Goal: Task Accomplishment & Management: Use online tool/utility

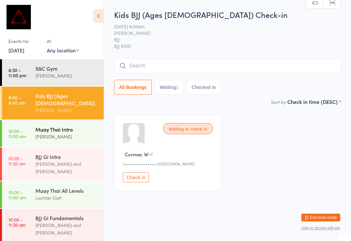
click at [66, 133] on div "[PERSON_NAME]" at bounding box center [66, 136] width 63 height 7
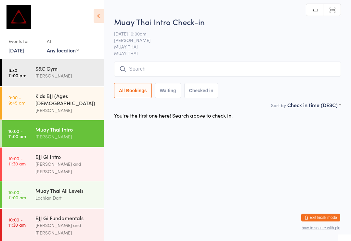
click at [205, 67] on input "search" at bounding box center [227, 68] width 227 height 15
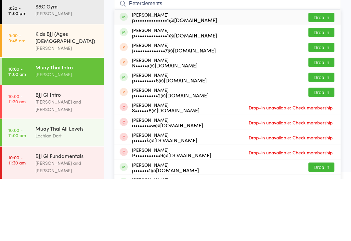
type input "Peterclements"
click at [324, 75] on button "Drop in" at bounding box center [321, 79] width 26 height 9
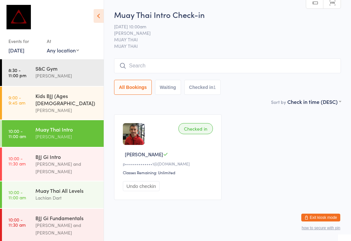
click at [291, 73] on input "search" at bounding box center [227, 65] width 227 height 15
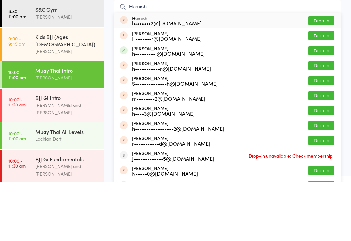
type input "Hamish"
click at [326, 105] on button "Drop in" at bounding box center [321, 109] width 26 height 9
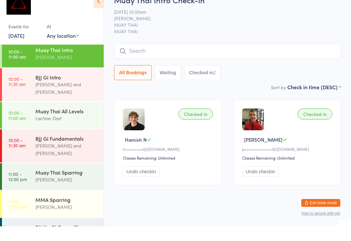
scroll to position [64, 0]
click at [72, 122] on div "Muay Thai All Levels" at bounding box center [66, 125] width 63 height 7
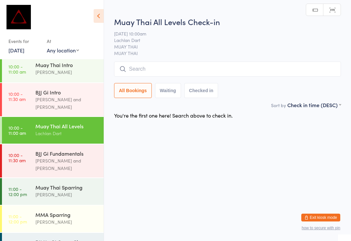
click at [178, 72] on input "search" at bounding box center [227, 68] width 227 height 15
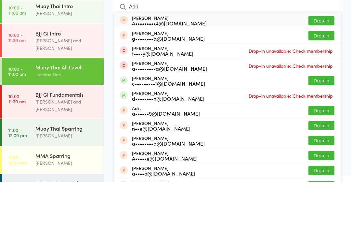
type input "Adri"
click at [321, 135] on button "Drop in" at bounding box center [321, 139] width 26 height 9
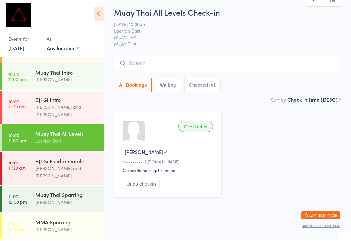
scroll to position [55, 0]
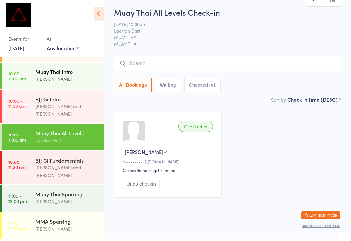
click at [74, 77] on div "[PERSON_NAME]" at bounding box center [66, 80] width 63 height 7
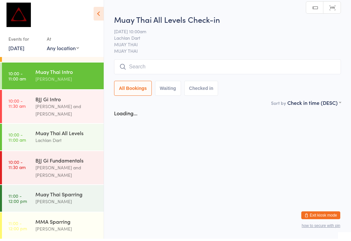
scroll to position [2, 0]
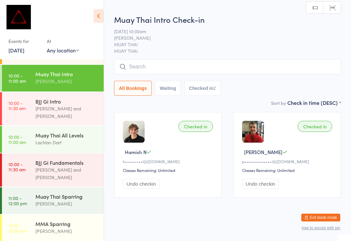
click at [162, 64] on input "search" at bounding box center [227, 66] width 227 height 15
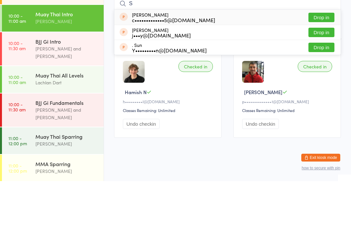
type input "S"
click at [332, 85] on div "[PERSON_NAME] S V j•••y@[DOMAIN_NAME] Drop in" at bounding box center [227, 92] width 226 height 15
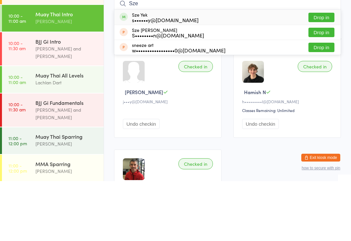
type input "Sze"
click at [320, 72] on button "Drop in" at bounding box center [321, 76] width 26 height 9
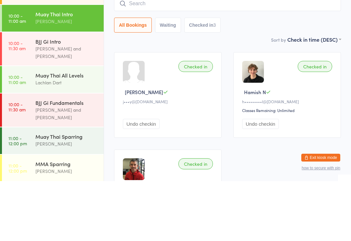
scroll to position [62, 0]
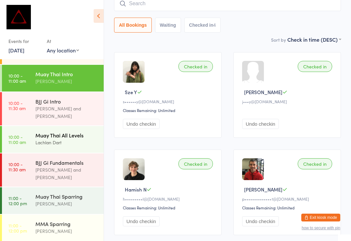
click at [52, 138] on div "Lachlan Dart" at bounding box center [66, 141] width 63 height 7
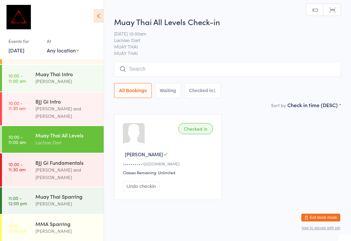
click at [144, 62] on input "search" at bounding box center [227, 68] width 227 height 15
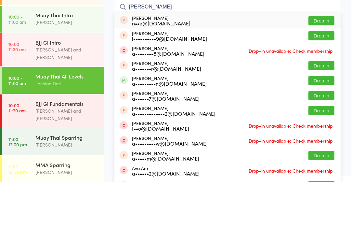
type input "[PERSON_NAME]"
click at [320, 135] on button "Drop in" at bounding box center [321, 139] width 26 height 9
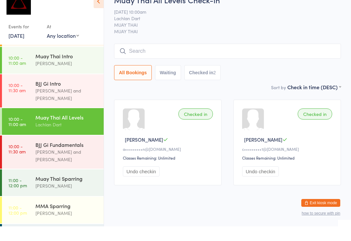
scroll to position [59, 0]
click at [76, 74] on div "[PERSON_NAME]" at bounding box center [66, 77] width 63 height 7
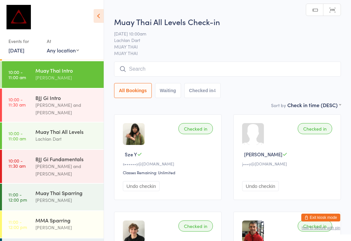
click at [162, 73] on input "search" at bounding box center [227, 68] width 227 height 15
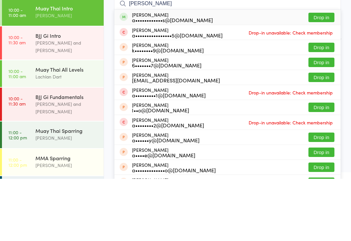
type input "[PERSON_NAME]"
click at [326, 75] on button "Drop in" at bounding box center [321, 79] width 26 height 9
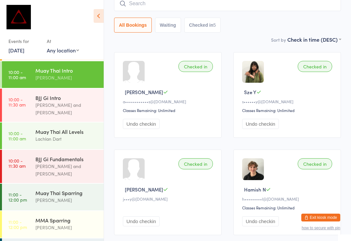
click at [217, 7] on input "search" at bounding box center [227, 3] width 227 height 15
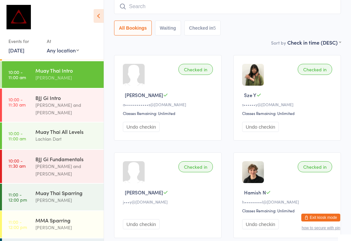
scroll to position [59, 0]
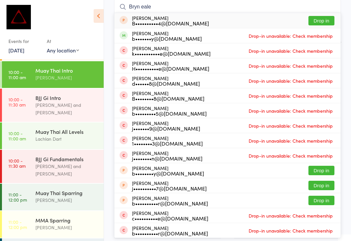
type input "[PERSON_NAME]"
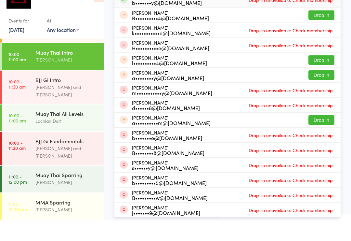
scroll to position [54, 0]
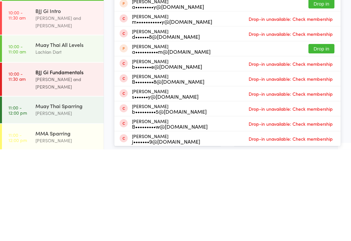
click at [78, 167] on div "[PERSON_NAME] and [PERSON_NAME]" at bounding box center [66, 174] width 63 height 15
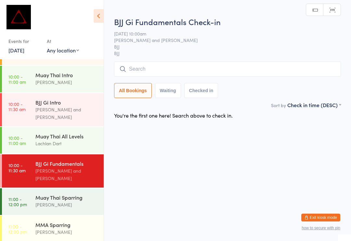
click at [228, 69] on input "search" at bounding box center [227, 68] width 227 height 15
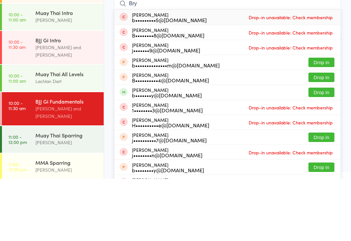
type input "Bry"
click at [328, 150] on button "Drop in" at bounding box center [321, 154] width 26 height 9
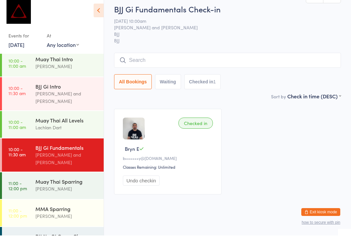
scroll to position [64, 0]
click at [76, 238] on div "BJJ No Gi Comp Class" at bounding box center [66, 241] width 63 height 7
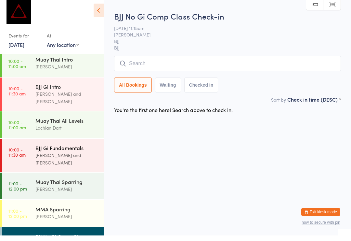
click at [77, 150] on div "BJJ Gi Fundamentals" at bounding box center [66, 153] width 63 height 7
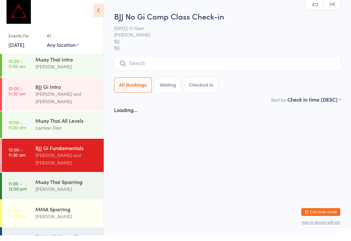
click at [167, 72] on input "search" at bounding box center [227, 68] width 227 height 15
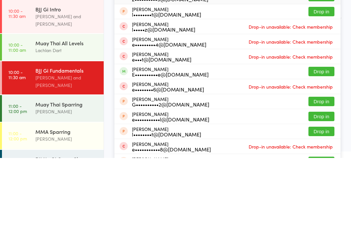
type input "[PERSON_NAME]"
click at [185, 154] on div "E••••••••••e@[DOMAIN_NAME]" at bounding box center [170, 156] width 77 height 5
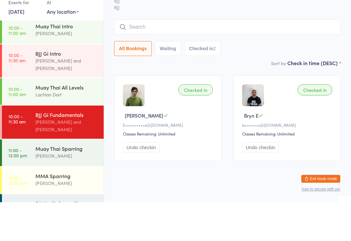
scroll to position [12, 0]
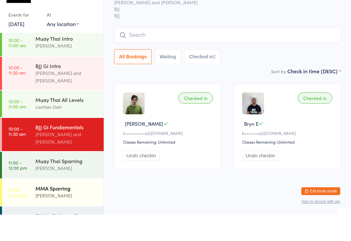
click at [84, 205] on div "MMA Sparring [PERSON_NAME]" at bounding box center [69, 218] width 68 height 26
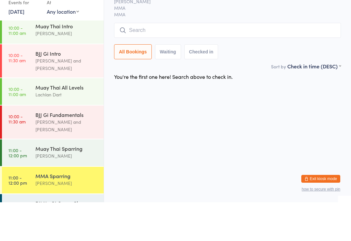
click at [75, 238] on div "BJJ No Gi Comp Class" at bounding box center [66, 241] width 63 height 7
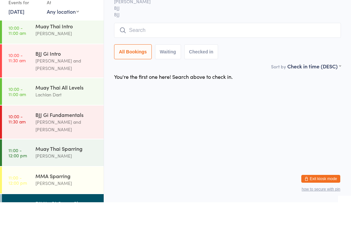
click at [161, 70] on input "search" at bounding box center [227, 68] width 227 height 15
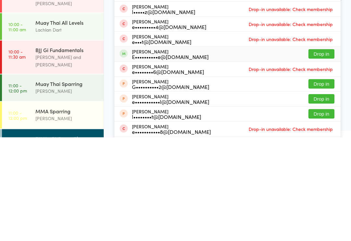
type input "[PERSON_NAME]"
click at [189, 158] on div "E••••••••••e@[DOMAIN_NAME]" at bounding box center [170, 160] width 77 height 5
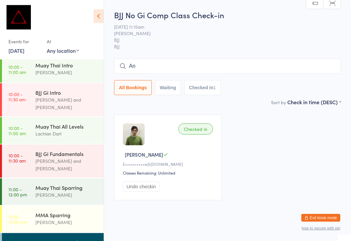
type input "Ang"
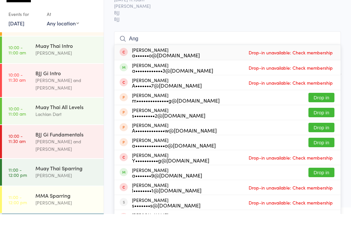
scroll to position [54, 0]
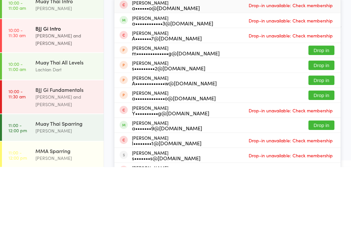
click at [22, 93] on link "10:00 - 11:30 am BJJ Gi Intro [PERSON_NAME] and [PERSON_NAME]" at bounding box center [53, 109] width 102 height 33
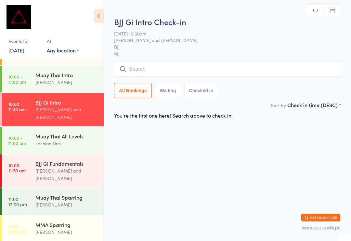
click at [203, 66] on input "search" at bounding box center [227, 68] width 227 height 15
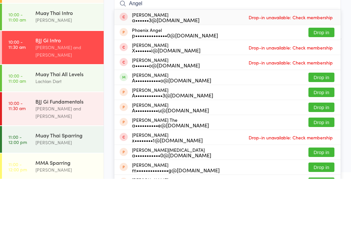
type input "Angel"
click at [329, 135] on button "Drop in" at bounding box center [321, 139] width 26 height 9
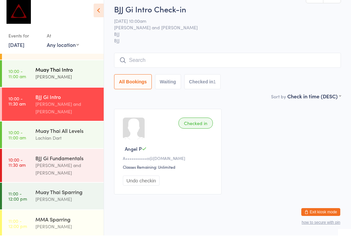
click at [40, 71] on div "Muay Thai Intro" at bounding box center [66, 74] width 63 height 7
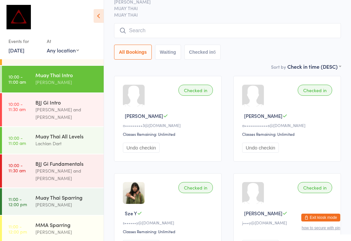
scroll to position [41, 0]
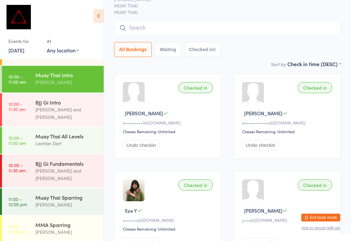
click at [147, 27] on input "search" at bounding box center [227, 27] width 227 height 15
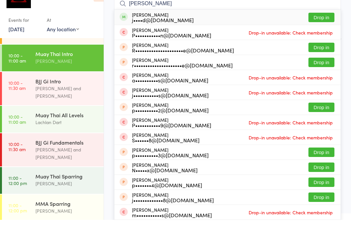
type input "[PERSON_NAME]"
click at [321, 34] on button "Drop in" at bounding box center [321, 38] width 26 height 9
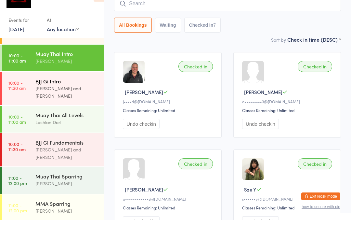
click at [30, 93] on link "10:00 - 11:30 am BJJ Gi Intro [PERSON_NAME] and [PERSON_NAME]" at bounding box center [53, 109] width 102 height 33
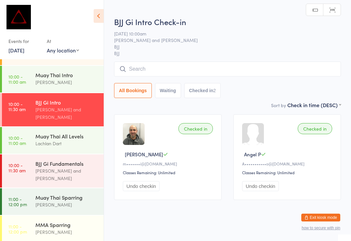
click at [253, 74] on input "search" at bounding box center [227, 68] width 227 height 15
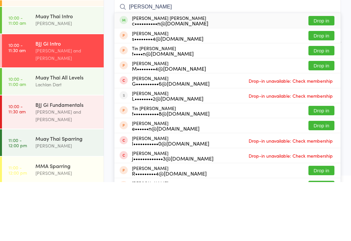
type input "[PERSON_NAME]"
click at [319, 75] on button "Drop in" at bounding box center [321, 79] width 26 height 9
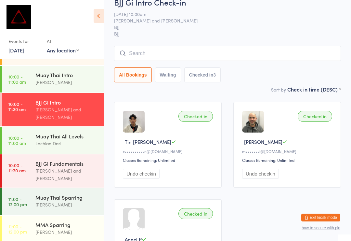
click at [42, 99] on div "BJJ Gi Intro" at bounding box center [66, 101] width 63 height 7
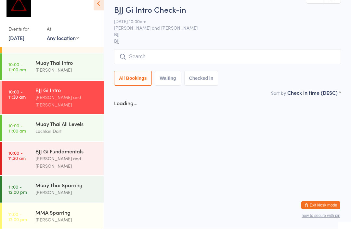
click at [148, 61] on input "search" at bounding box center [227, 68] width 227 height 15
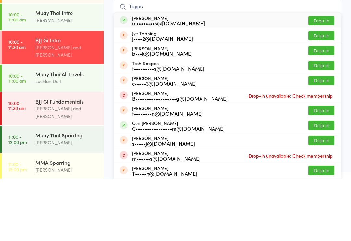
type input "Tapps"
click at [323, 78] on button "Drop in" at bounding box center [321, 82] width 26 height 9
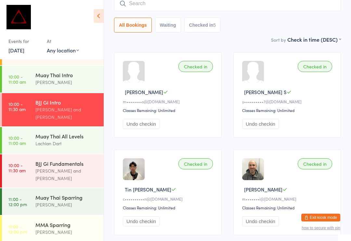
scroll to position [51, 0]
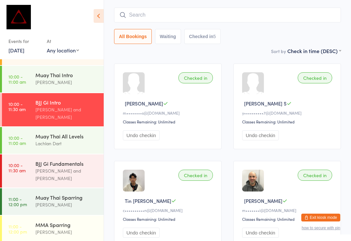
click at [231, 13] on input "search" at bounding box center [227, 14] width 227 height 15
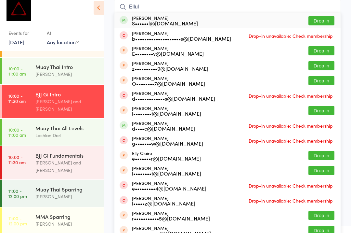
type input "Ellul"
click at [321, 24] on button "Drop in" at bounding box center [321, 28] width 26 height 9
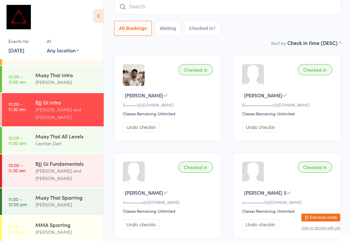
click at [210, 5] on input "search" at bounding box center [227, 6] width 227 height 15
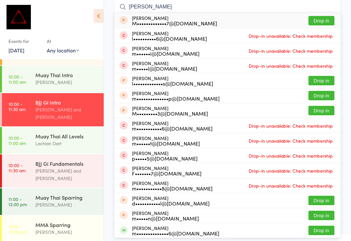
type input "[PERSON_NAME]"
click at [320, 22] on button "Drop in" at bounding box center [321, 20] width 26 height 9
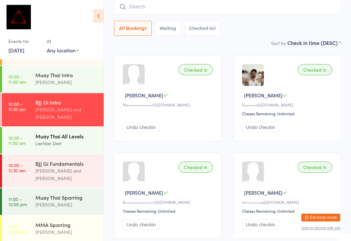
click at [64, 132] on div "Muay Thai All Levels" at bounding box center [66, 135] width 63 height 7
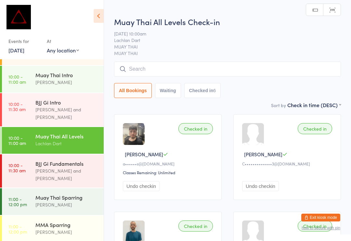
click at [250, 68] on input "search" at bounding box center [227, 68] width 227 height 15
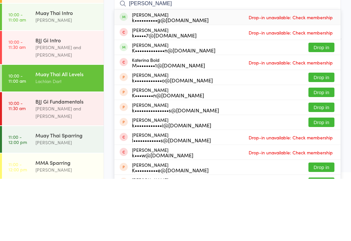
type input "[PERSON_NAME]"
click at [325, 105] on button "Drop in" at bounding box center [321, 109] width 26 height 9
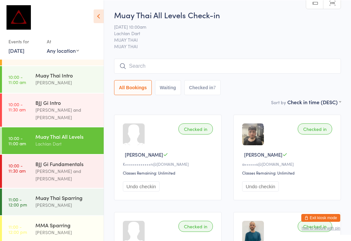
click at [277, 73] on input "search" at bounding box center [227, 65] width 227 height 15
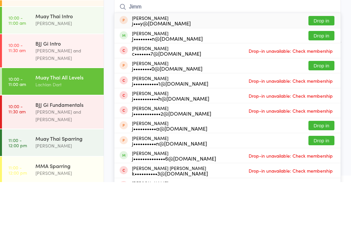
type input "Jimm"
click at [330, 90] on button "Drop in" at bounding box center [321, 94] width 26 height 9
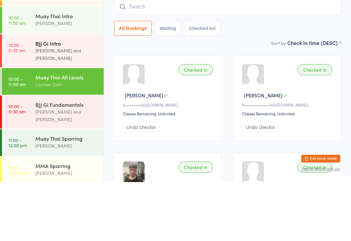
click at [65, 98] on div "BJJ Gi Intro" at bounding box center [66, 101] width 63 height 7
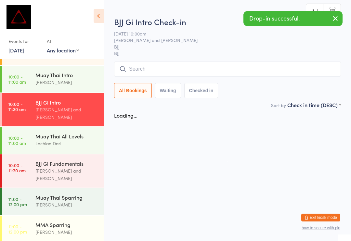
click at [139, 73] on input "search" at bounding box center [227, 68] width 227 height 15
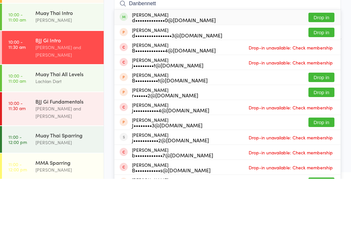
type input "Danbennett"
click at [315, 75] on button "Drop in" at bounding box center [321, 79] width 26 height 9
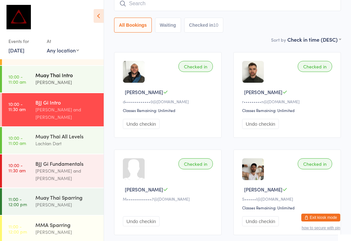
click at [38, 71] on div "Muay Thai Intro" at bounding box center [66, 74] width 63 height 7
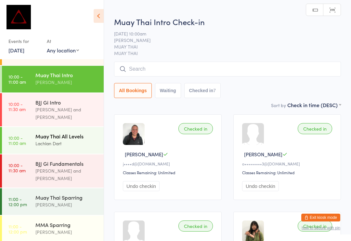
click at [43, 139] on div "Lachlan Dart" at bounding box center [66, 142] width 63 height 7
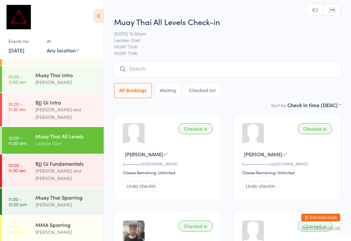
click at [153, 69] on input "search" at bounding box center [227, 68] width 227 height 15
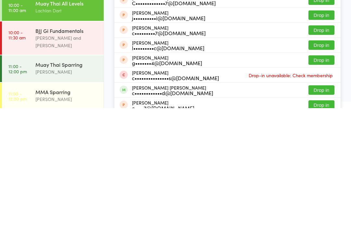
scroll to position [52, 0]
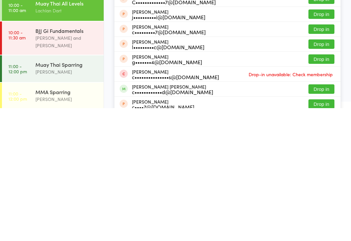
type input "[PERSON_NAME]"
click at [322, 217] on button "Drop in" at bounding box center [321, 221] width 26 height 9
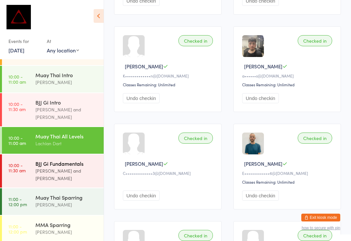
click at [67, 167] on div "[PERSON_NAME] and [PERSON_NAME]" at bounding box center [66, 174] width 63 height 15
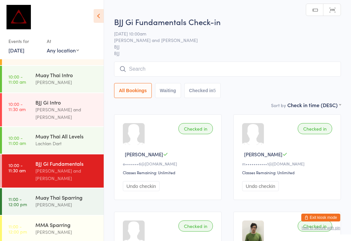
click at [144, 71] on input "search" at bounding box center [227, 68] width 227 height 15
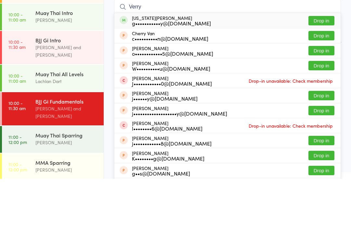
type input "Verry"
click at [325, 78] on button "Drop in" at bounding box center [321, 82] width 26 height 9
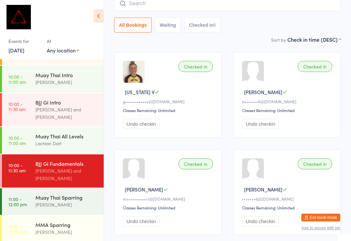
click at [141, 5] on input "search" at bounding box center [227, 3] width 227 height 15
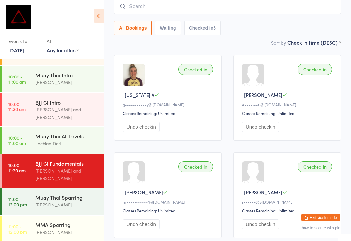
scroll to position [59, 0]
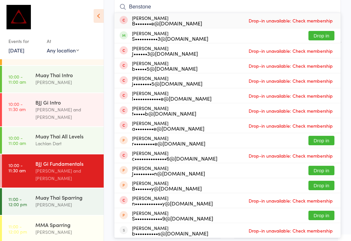
type input "Benstone"
click at [320, 40] on button "Drop in" at bounding box center [321, 35] width 26 height 9
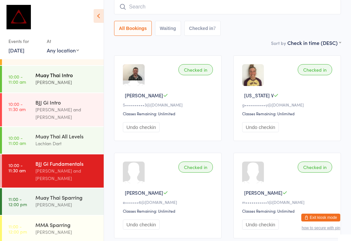
click at [66, 72] on div "Muay Thai Intro" at bounding box center [66, 74] width 63 height 7
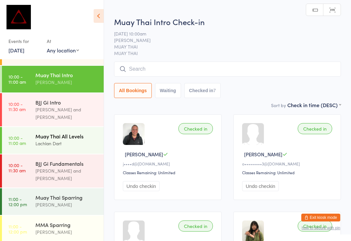
click at [72, 139] on div "Lachlan Dart" at bounding box center [66, 142] width 63 height 7
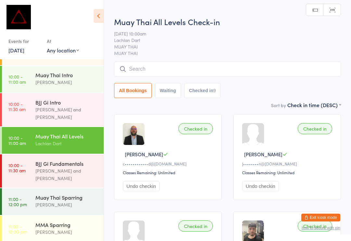
click at [183, 68] on input "search" at bounding box center [227, 68] width 227 height 15
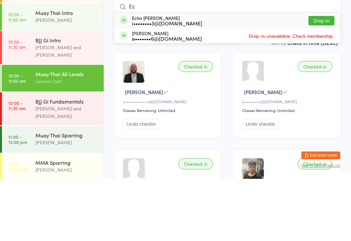
type input "E"
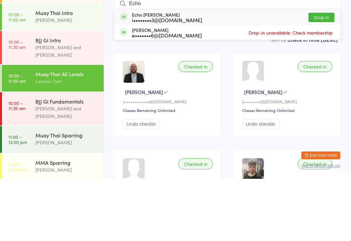
type input "Echo"
click at [322, 75] on button "Drop in" at bounding box center [321, 79] width 26 height 9
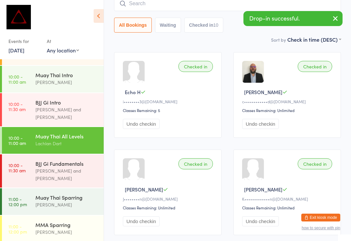
click at [142, 6] on input "search" at bounding box center [227, 3] width 227 height 15
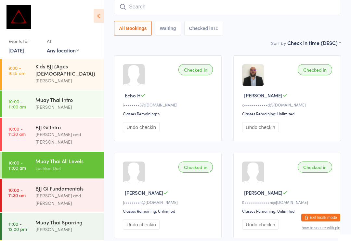
scroll to position [25, 0]
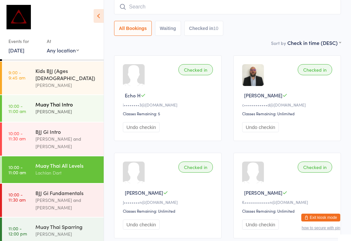
click at [34, 102] on link "10:00 - 11:00 am Muay Thai Intro [PERSON_NAME]" at bounding box center [53, 108] width 102 height 27
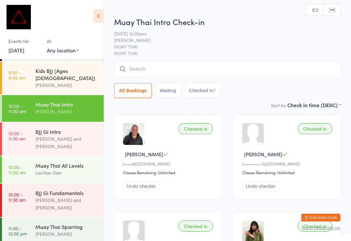
click at [238, 76] on input "search" at bounding box center [227, 68] width 227 height 15
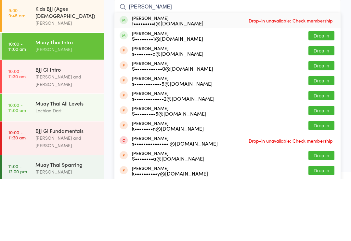
type input "[PERSON_NAME]"
click at [328, 93] on button "Drop in" at bounding box center [321, 97] width 26 height 9
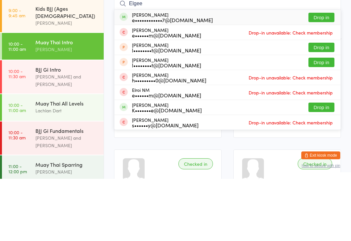
type input "Elgee"
click at [326, 75] on button "Drop in" at bounding box center [321, 79] width 26 height 9
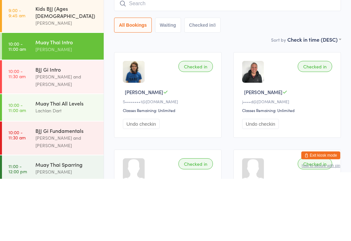
scroll to position [62, 0]
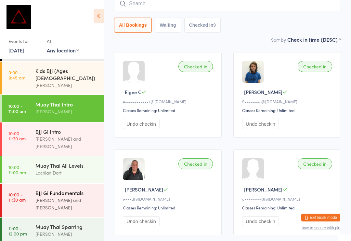
click at [82, 189] on div "BJJ Gi Fundamentals" at bounding box center [66, 192] width 63 height 7
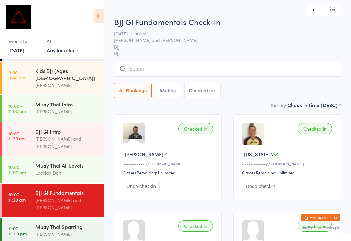
click at [206, 69] on input "search" at bounding box center [227, 68] width 227 height 15
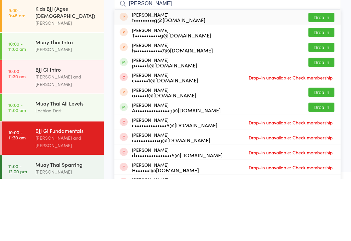
type input "[PERSON_NAME]"
click at [326, 120] on button "Drop in" at bounding box center [321, 124] width 26 height 9
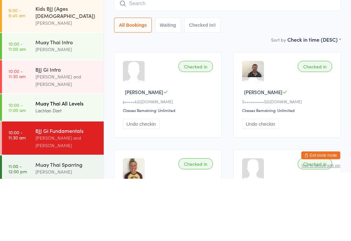
click at [74, 169] on div "Lachlan Dart" at bounding box center [66, 172] width 63 height 7
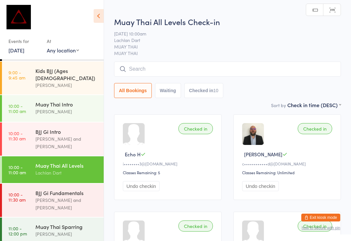
click at [214, 84] on button "Checked in 10" at bounding box center [203, 90] width 39 height 15
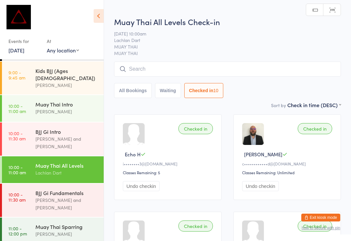
click at [225, 73] on input "search" at bounding box center [227, 68] width 227 height 15
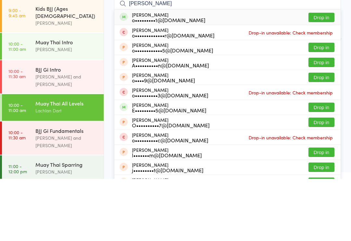
type input "[PERSON_NAME]"
click at [325, 75] on button "Drop in" at bounding box center [321, 79] width 26 height 9
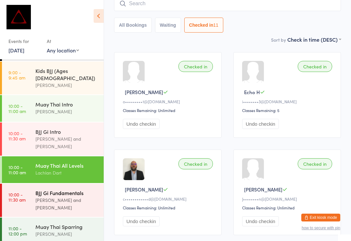
click at [41, 196] on div "[PERSON_NAME] and [PERSON_NAME]" at bounding box center [66, 203] width 63 height 15
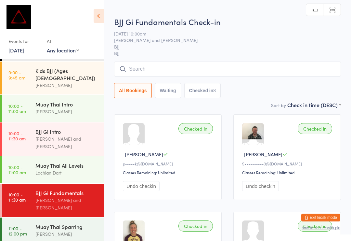
click at [159, 76] on input "search" at bounding box center [227, 68] width 227 height 15
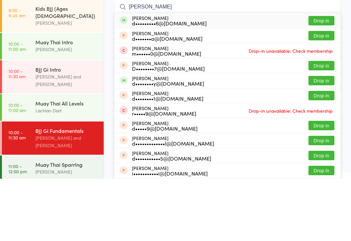
type input "[PERSON_NAME]"
click at [319, 78] on button "Drop in" at bounding box center [321, 82] width 26 height 9
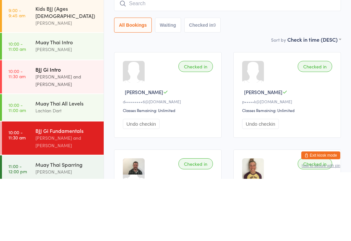
click at [61, 135] on div "[PERSON_NAME] and [PERSON_NAME]" at bounding box center [66, 142] width 63 height 15
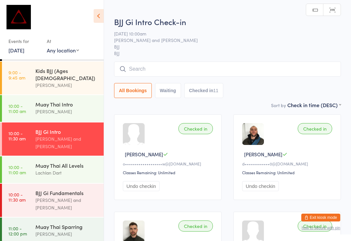
click at [193, 65] on input "search" at bounding box center [227, 68] width 227 height 15
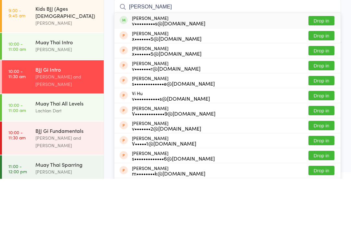
type input "[PERSON_NAME]"
click at [321, 78] on button "Drop in" at bounding box center [321, 82] width 26 height 9
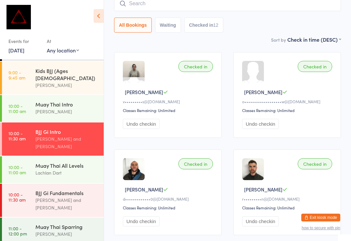
click at [214, 10] on input "search" at bounding box center [227, 3] width 227 height 15
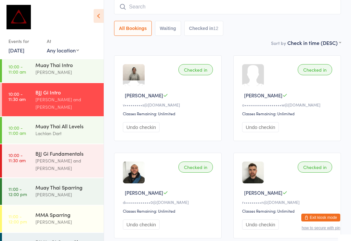
scroll to position [64, 0]
click at [75, 157] on div "[PERSON_NAME] and [PERSON_NAME]" at bounding box center [66, 164] width 63 height 15
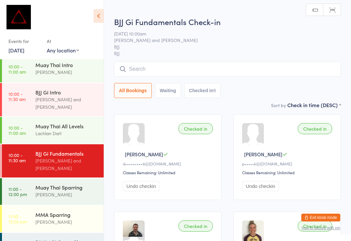
scroll to position [64, 0]
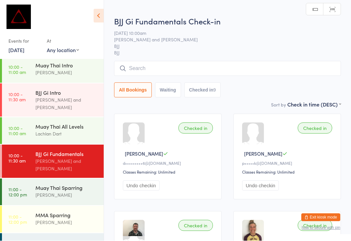
click at [187, 73] on input "search" at bounding box center [227, 68] width 227 height 15
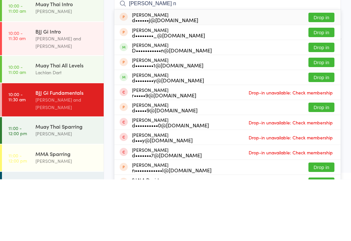
type input "[PERSON_NAME] n"
click at [325, 104] on button "Drop in" at bounding box center [321, 108] width 26 height 9
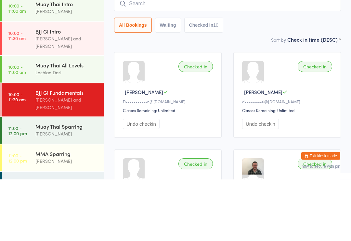
click at [166, 58] on input "search" at bounding box center [227, 65] width 227 height 15
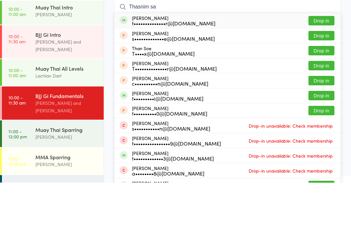
type input "Thasnim sa"
click at [321, 74] on button "Drop in" at bounding box center [321, 78] width 26 height 9
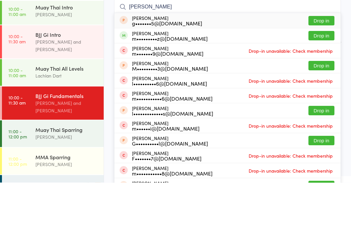
type input "[PERSON_NAME]"
click at [325, 89] on button "Drop in" at bounding box center [321, 93] width 26 height 9
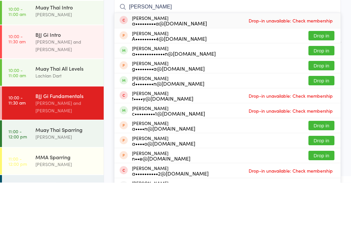
type input "[PERSON_NAME]"
click at [321, 104] on button "Drop in" at bounding box center [321, 108] width 26 height 9
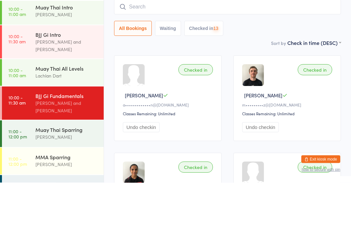
scroll to position [59, 0]
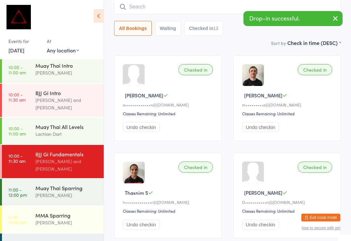
click at [74, 239] on div "BJJ No Gi Comp Class" at bounding box center [66, 242] width 63 height 7
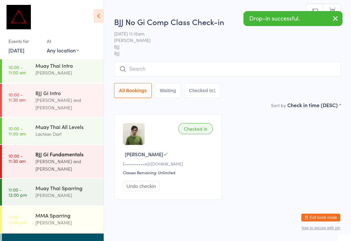
click at [76, 150] on div "BJJ Gi Fundamentals" at bounding box center [66, 153] width 63 height 7
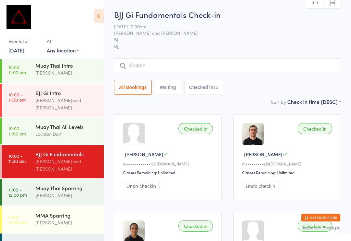
click at [187, 64] on input "search" at bounding box center [227, 65] width 227 height 15
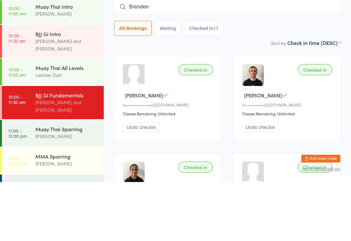
type input "Brenden"
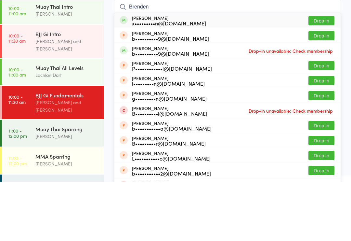
click at [315, 75] on button "Drop in" at bounding box center [321, 79] width 26 height 9
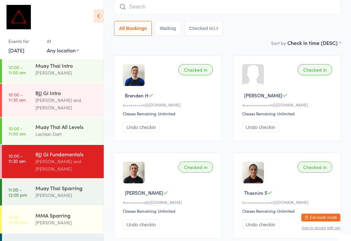
click at [234, 10] on input "search" at bounding box center [227, 6] width 227 height 15
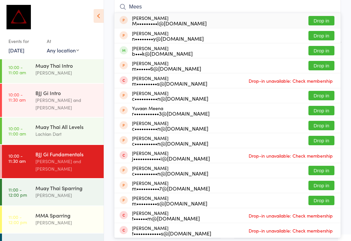
type input "Mees"
click at [324, 21] on button "Drop in" at bounding box center [321, 20] width 26 height 9
